Goal: Browse casually: Explore the website without a specific task or goal

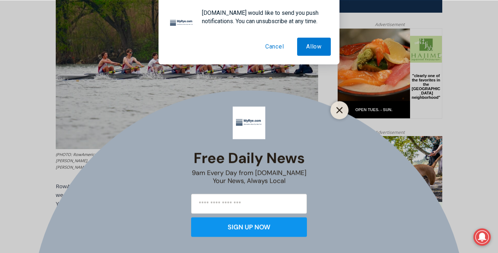
click at [343, 112] on button "Close" at bounding box center [339, 110] width 10 height 10
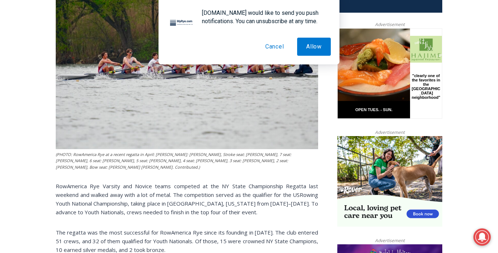
click at [270, 46] on button "Cancel" at bounding box center [274, 47] width 37 height 18
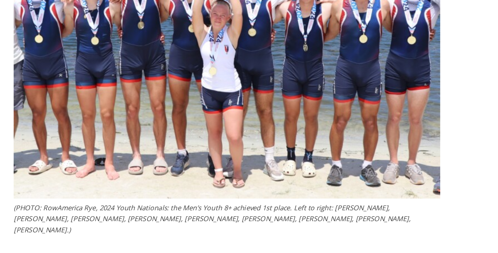
scroll to position [985, 0]
